Goal: Information Seeking & Learning: Learn about a topic

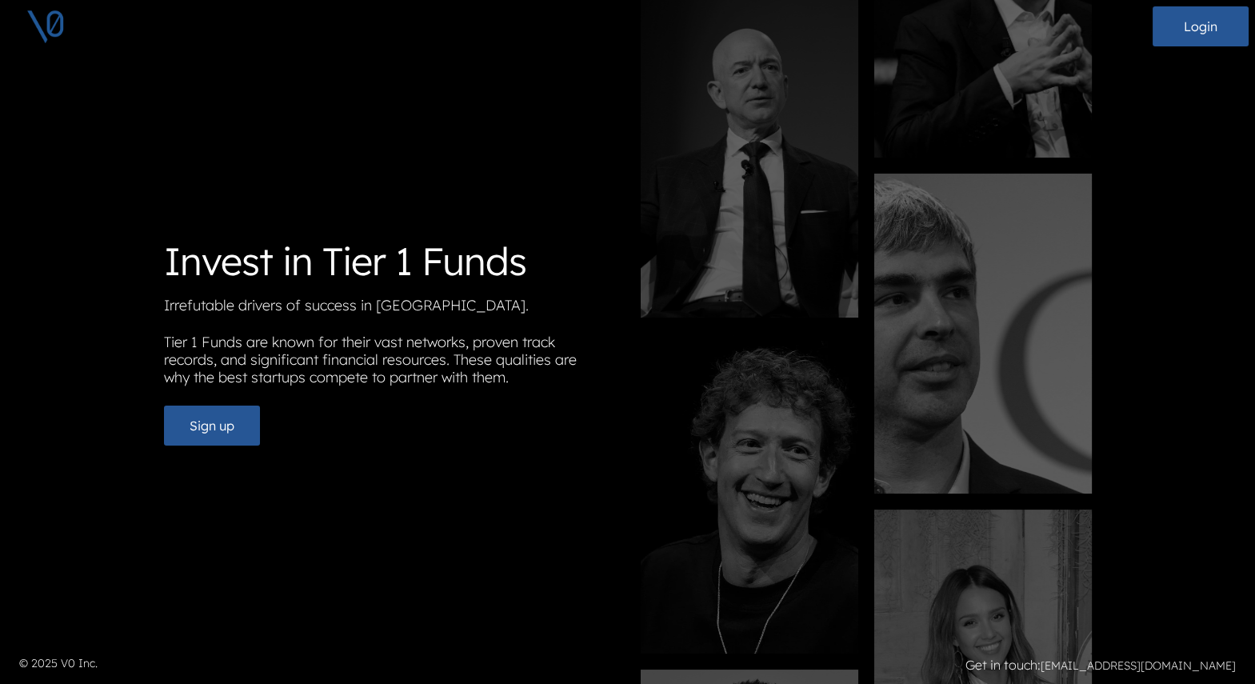
click at [1196, 46] on div "Login Login" at bounding box center [627, 26] width 1255 height 53
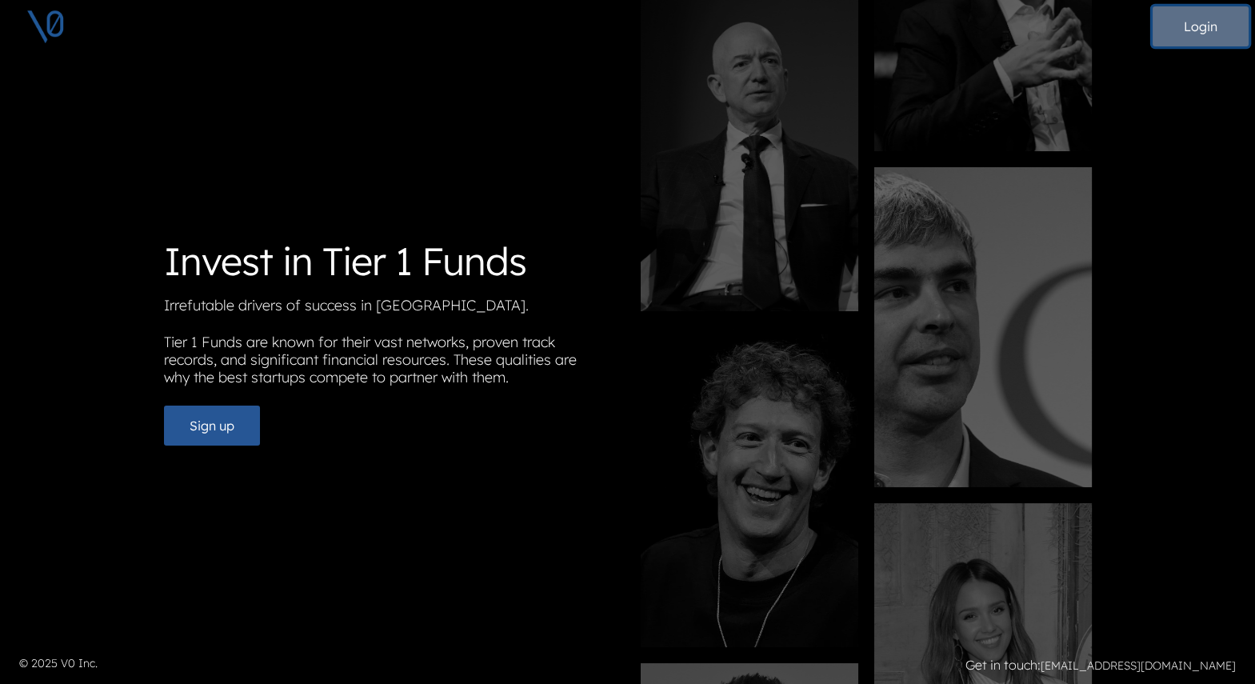
click at [1197, 23] on button "Login" at bounding box center [1200, 26] width 96 height 40
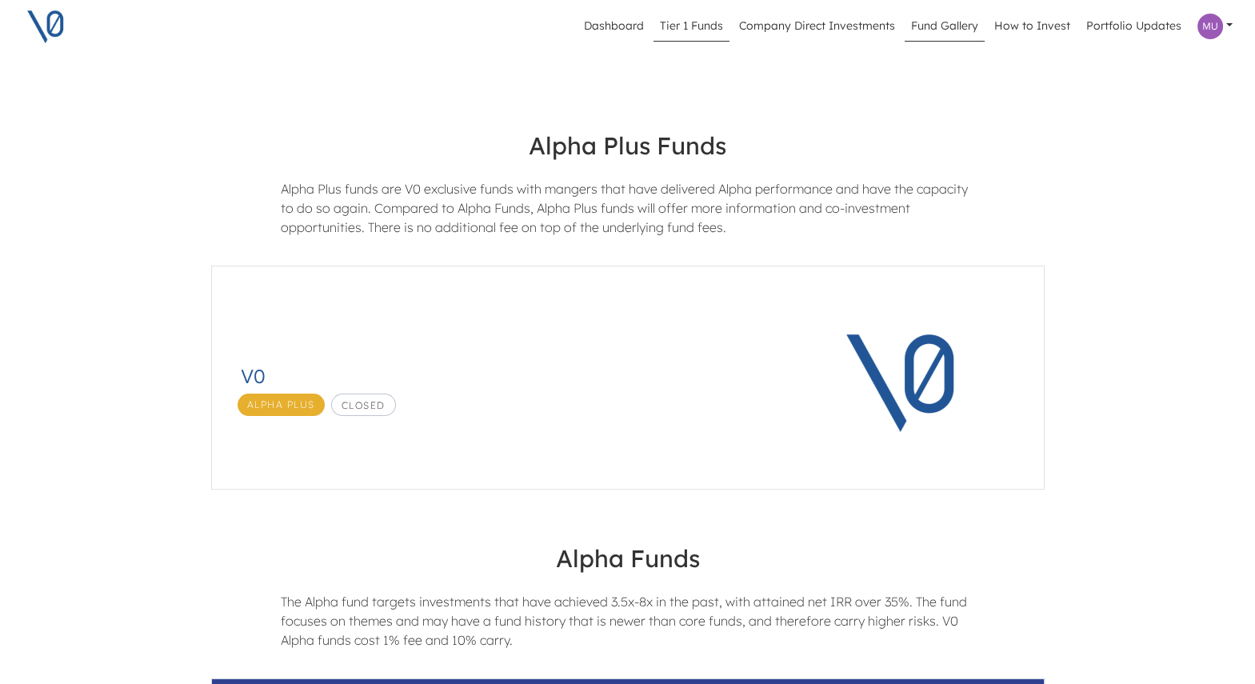
click at [705, 30] on link "Tier 1 Funds" at bounding box center [691, 26] width 76 height 30
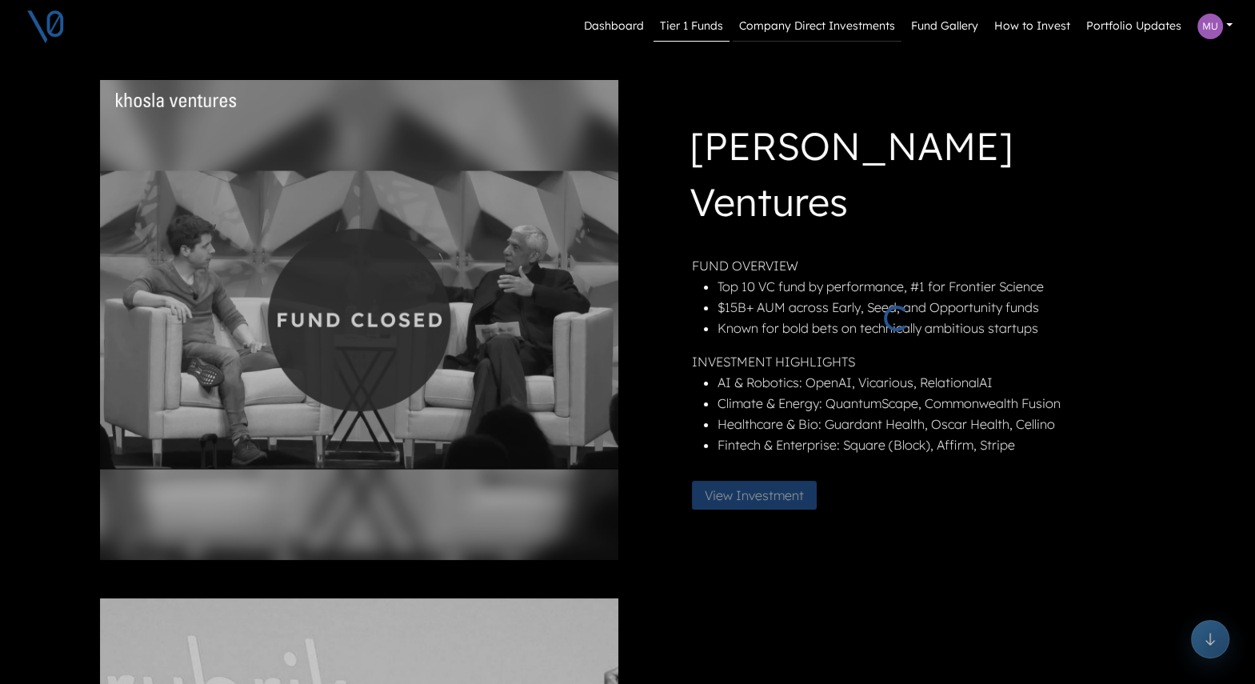
click at [806, 26] on link "Company Direct Investments" at bounding box center [816, 26] width 169 height 30
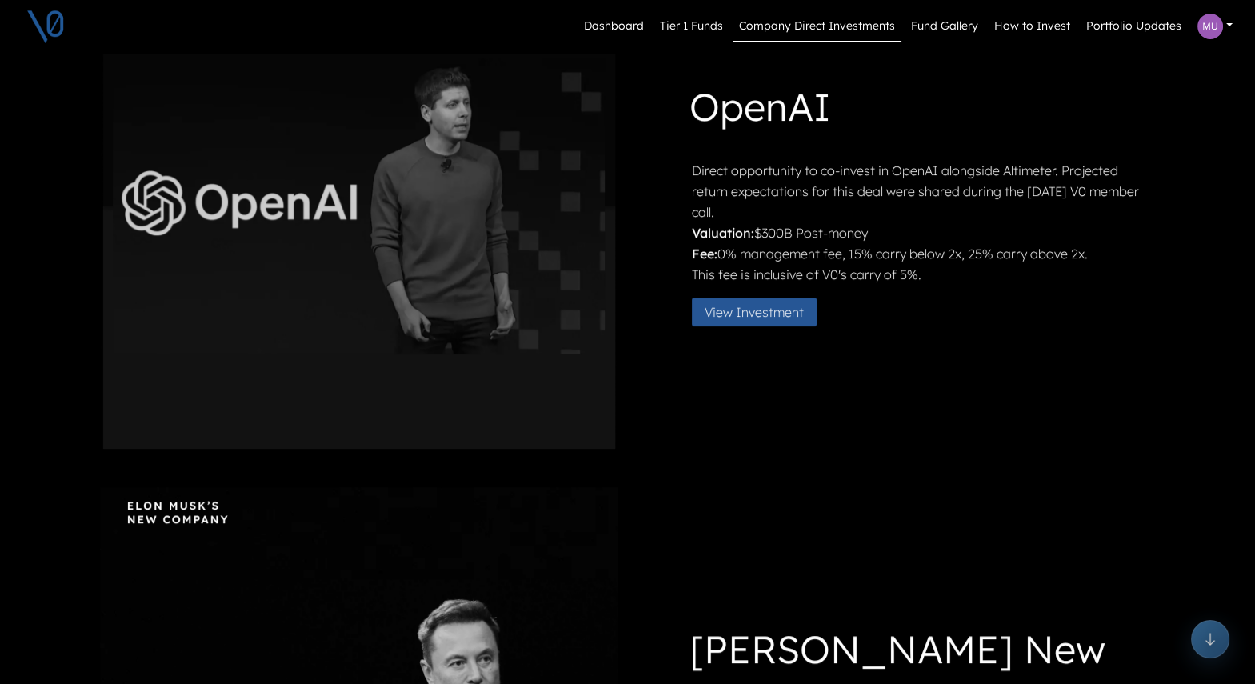
scroll to position [630, 0]
click at [801, 300] on button "View Investment" at bounding box center [754, 311] width 125 height 29
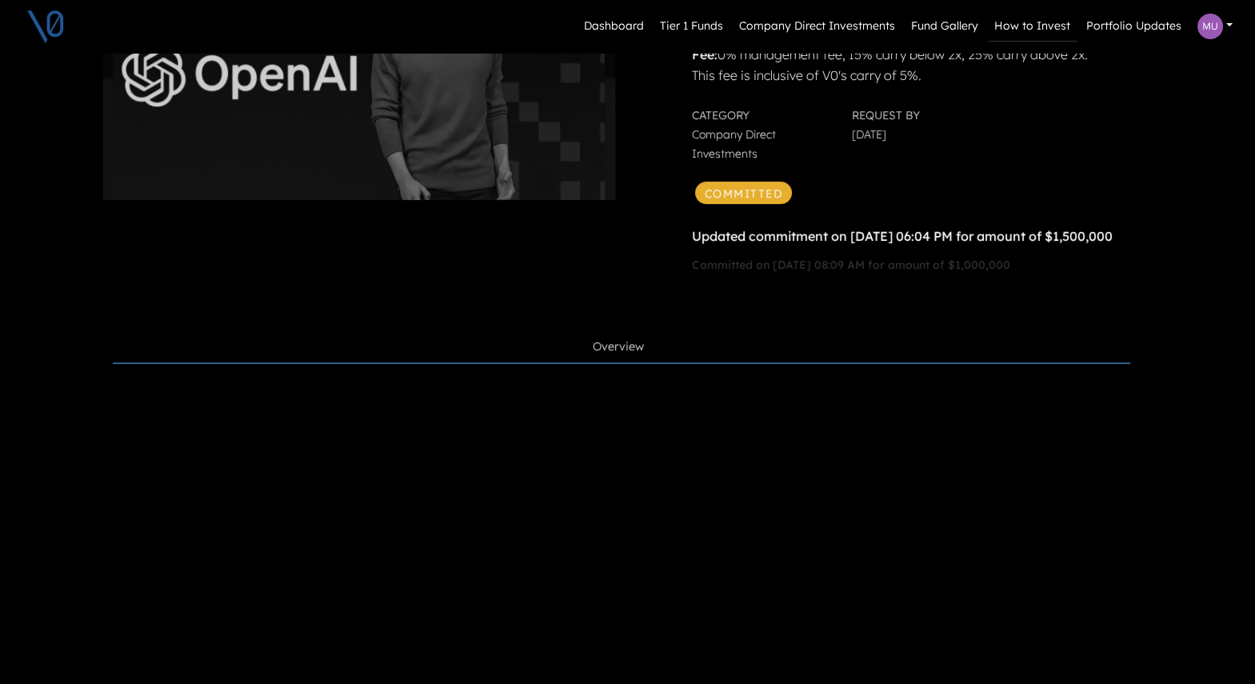
scroll to position [248, 0]
